Goal: Book appointment/travel/reservation

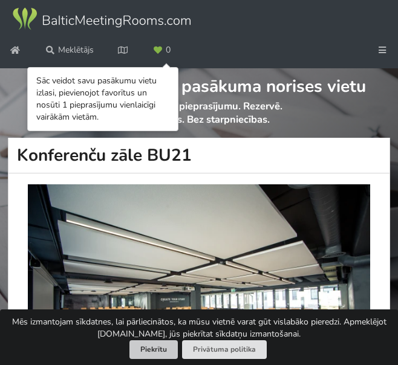
click at [163, 348] on button "Piekrītu" at bounding box center [153, 349] width 48 height 19
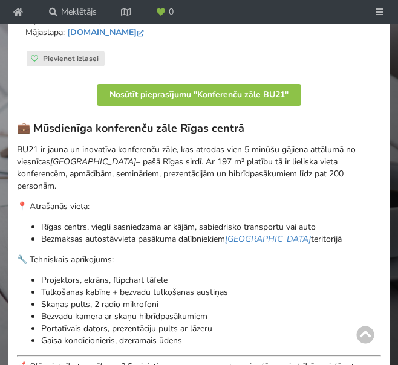
scroll to position [484, 0]
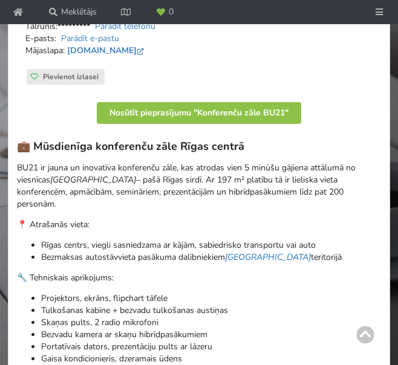
click at [275, 256] on em "[GEOGRAPHIC_DATA]" at bounding box center [268, 256] width 86 height 11
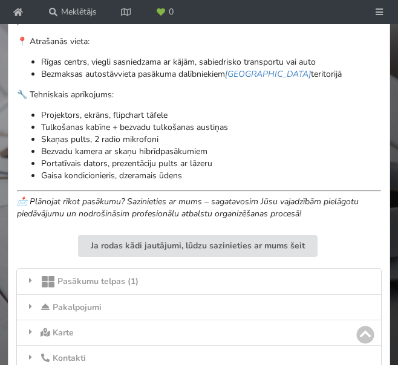
scroll to position [725, 0]
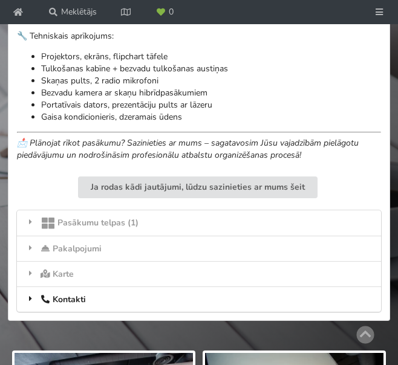
click at [67, 302] on div "Kontakti" at bounding box center [199, 298] width 364 height 25
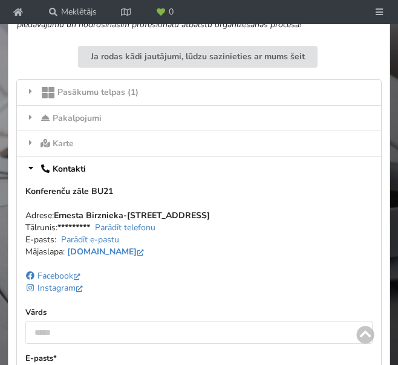
scroll to position [907, 0]
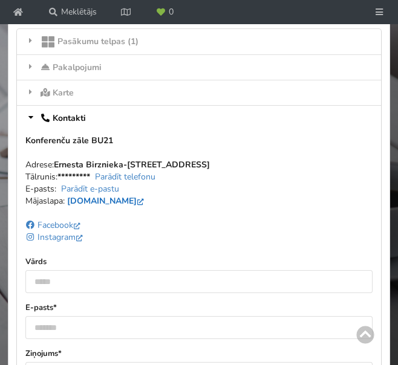
click at [102, 202] on link "[DOMAIN_NAME]" at bounding box center [106, 200] width 79 height 11
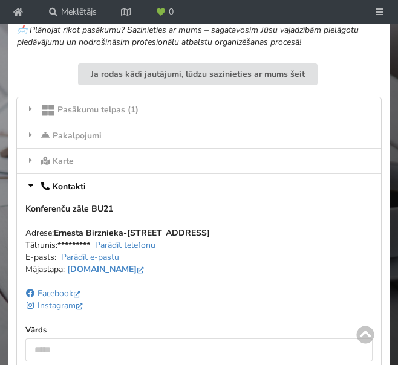
scroll to position [786, 0]
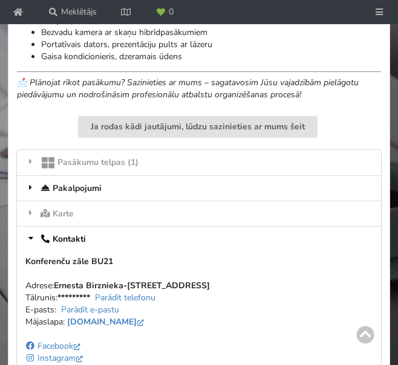
click at [88, 190] on div "Pakalpojumi" at bounding box center [199, 187] width 364 height 25
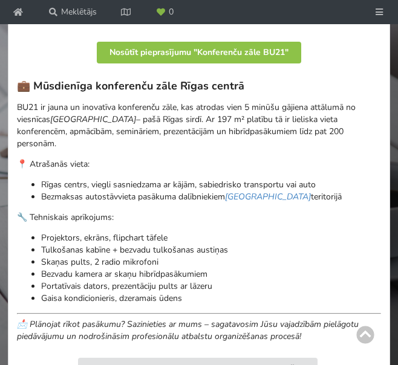
scroll to position [484, 0]
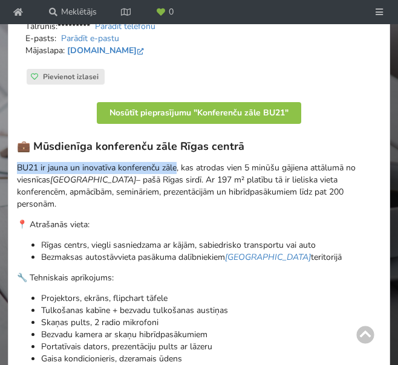
drag, startPoint x: 19, startPoint y: 167, endPoint x: 178, endPoint y: 172, distance: 159.6
click at [178, 172] on p "BU21 ir jauna un inovatīva konferenču zāle, kas atrodas vien 5 minūšu gājiena a…" at bounding box center [199, 186] width 364 height 48
copy p "BU21 ir jauna un inovatīva konferenču zāle"
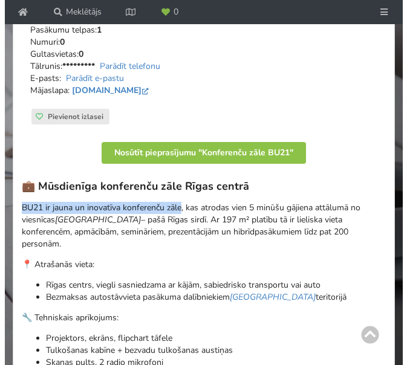
scroll to position [423, 0]
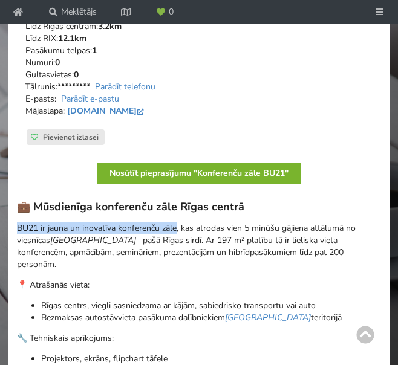
click at [229, 171] on button "Nosūtīt pieprasījumu "Konferenču zāle BU21"" at bounding box center [199, 174] width 204 height 22
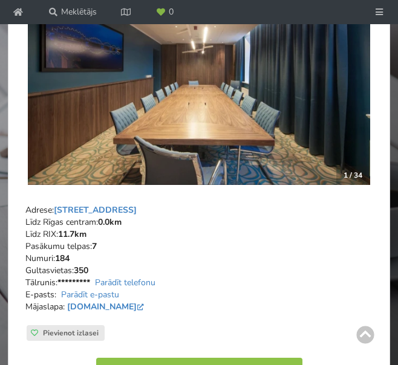
scroll to position [181, 0]
